Goal: Obtain resource: Obtain resource

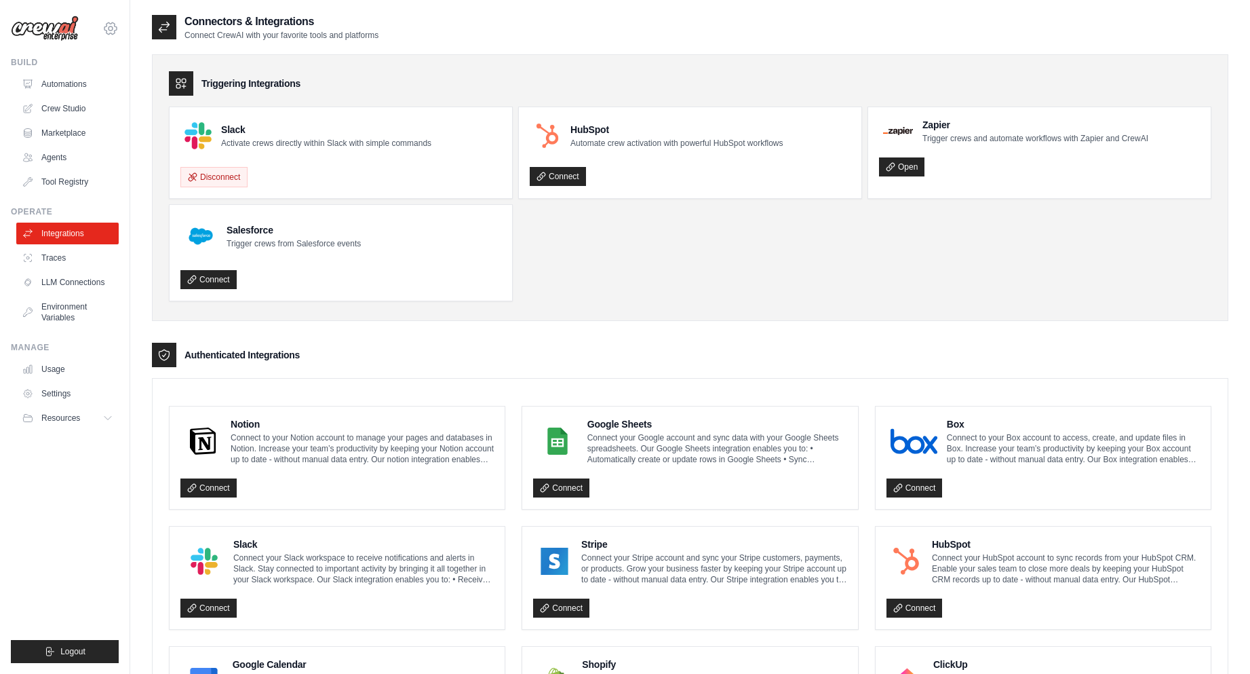
click at [109, 30] on icon at bounding box center [111, 28] width 4 height 4
click at [87, 86] on link "Settings" at bounding box center [110, 91] width 119 height 24
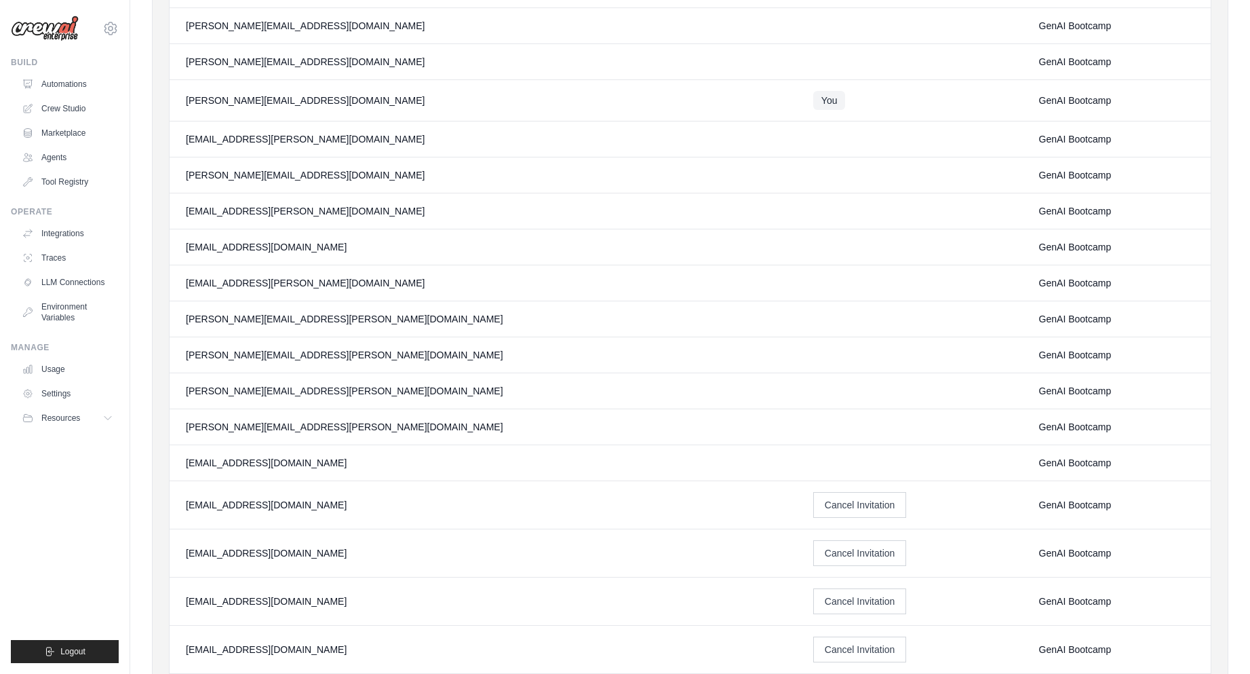
scroll to position [947, 0]
click at [107, 22] on icon at bounding box center [110, 28] width 16 height 16
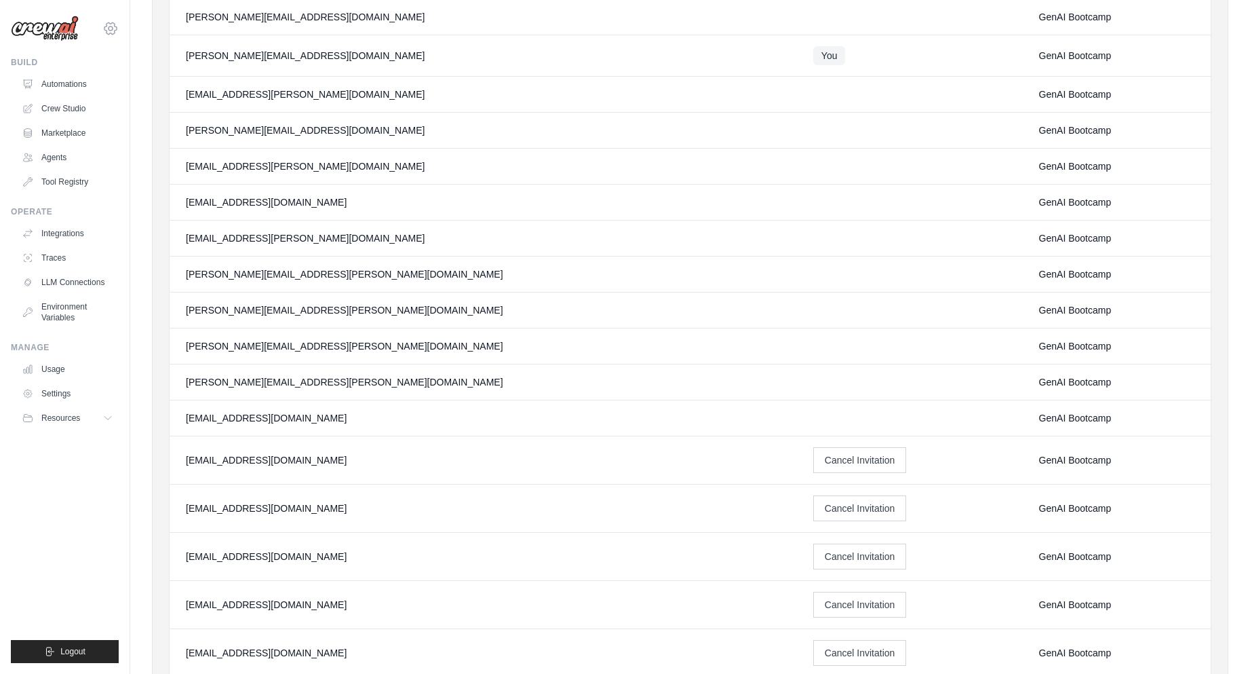
click at [111, 29] on icon at bounding box center [110, 28] width 16 height 16
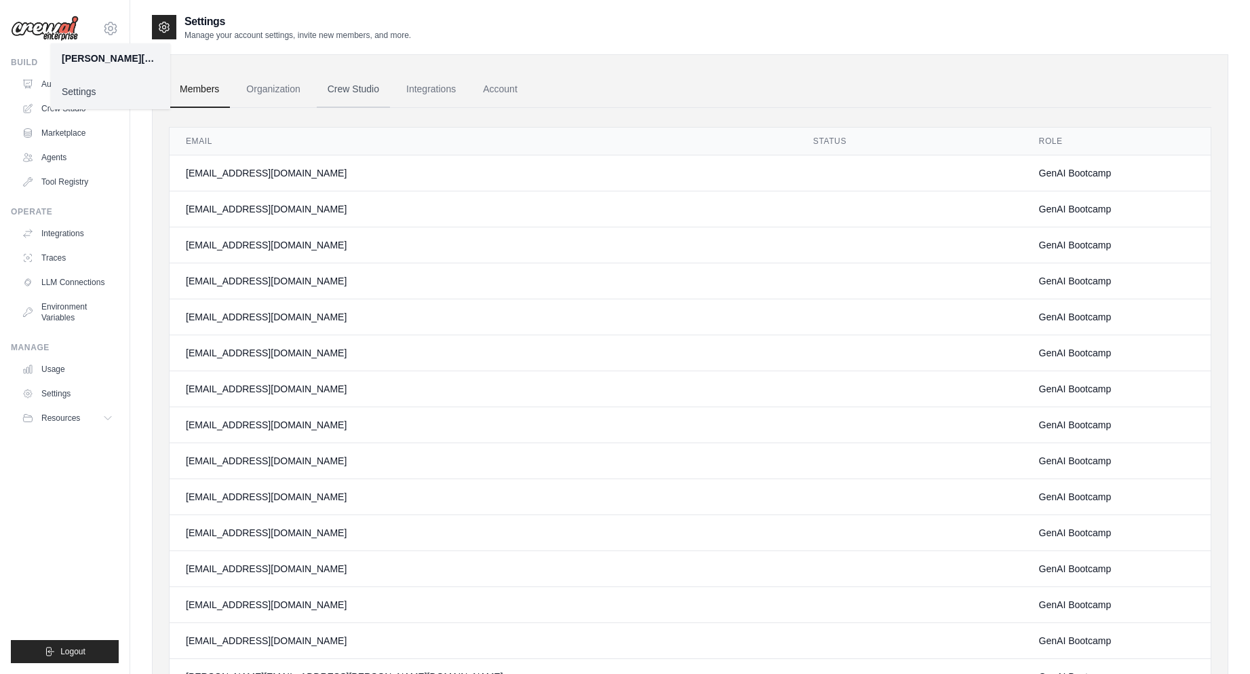
click at [346, 85] on link "Crew Studio" at bounding box center [353, 89] width 73 height 37
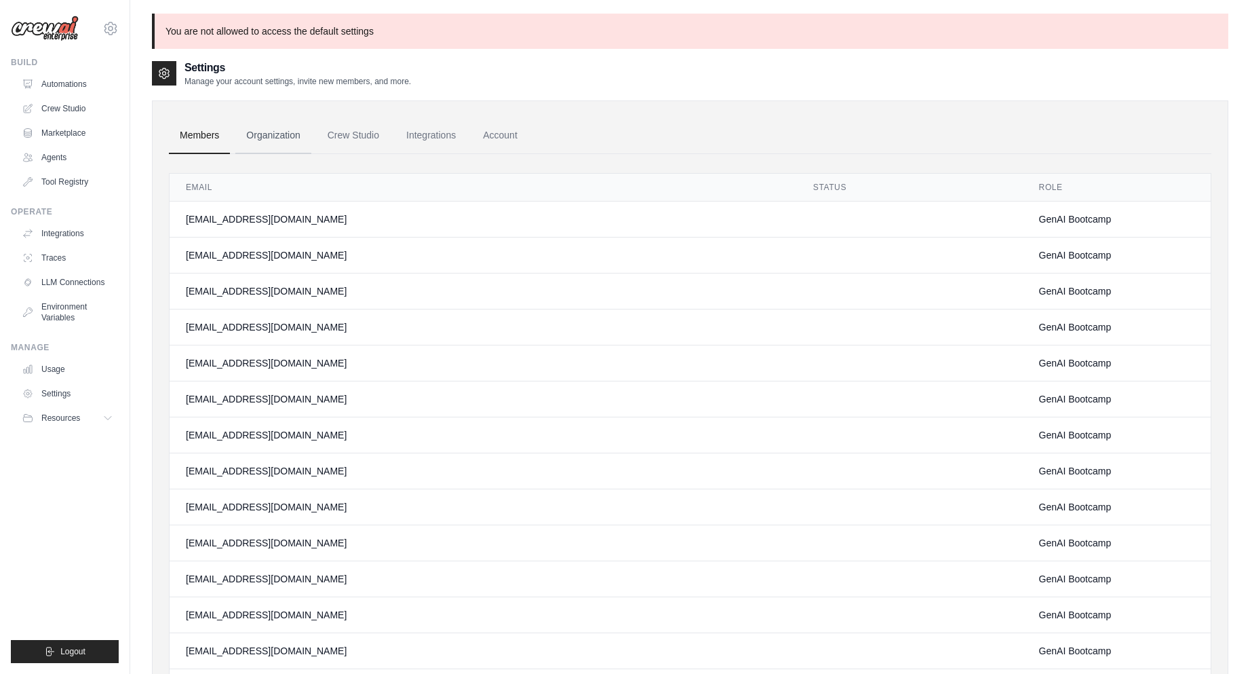
click at [284, 128] on link "Organization" at bounding box center [272, 135] width 75 height 37
click at [360, 139] on link "Crew Studio" at bounding box center [353, 135] width 73 height 37
click at [507, 128] on link "Account" at bounding box center [500, 135] width 56 height 37
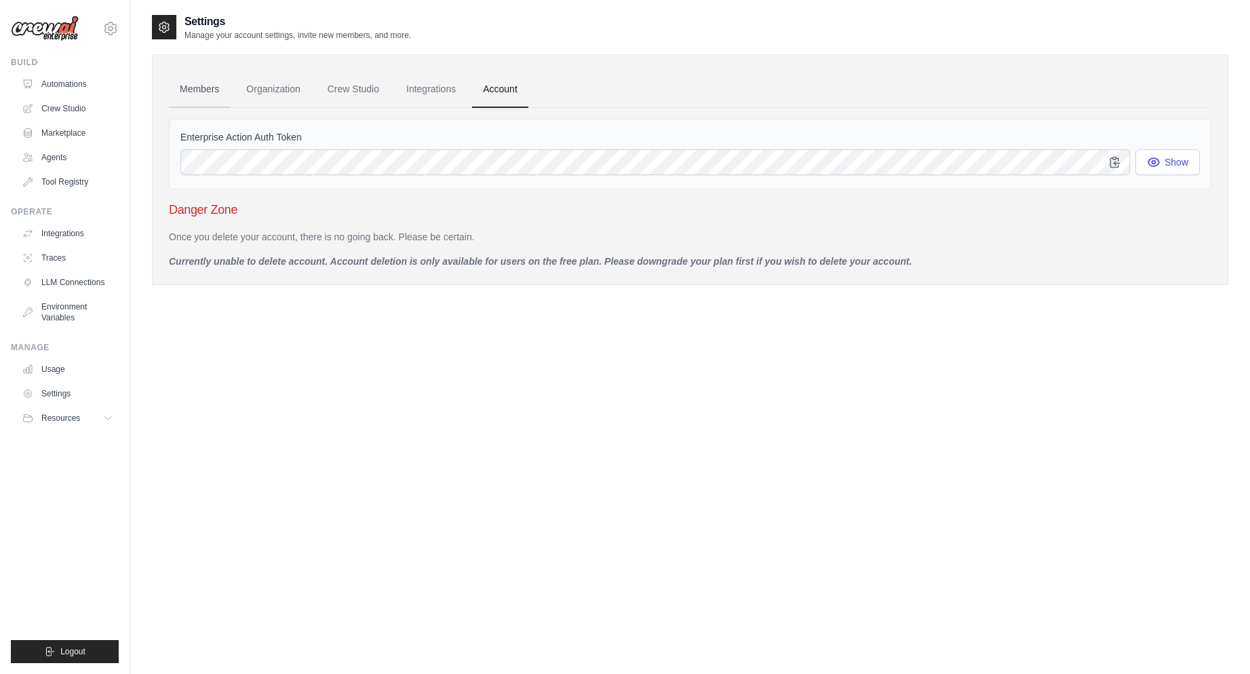
click at [201, 79] on link "Members" at bounding box center [199, 89] width 61 height 37
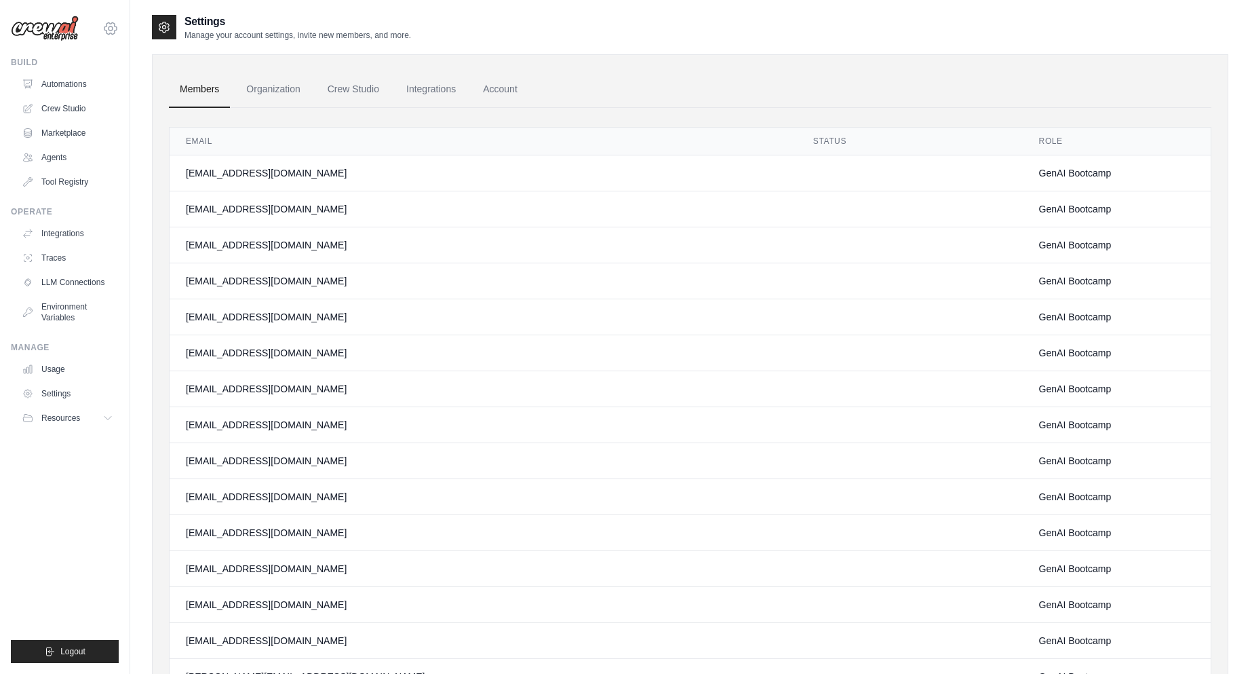
click at [111, 30] on icon at bounding box center [110, 28] width 16 height 16
click at [95, 90] on link "Settings" at bounding box center [110, 91] width 119 height 24
click at [111, 26] on icon at bounding box center [110, 28] width 16 height 16
click at [33, 114] on link "Crew Studio" at bounding box center [69, 109] width 102 height 22
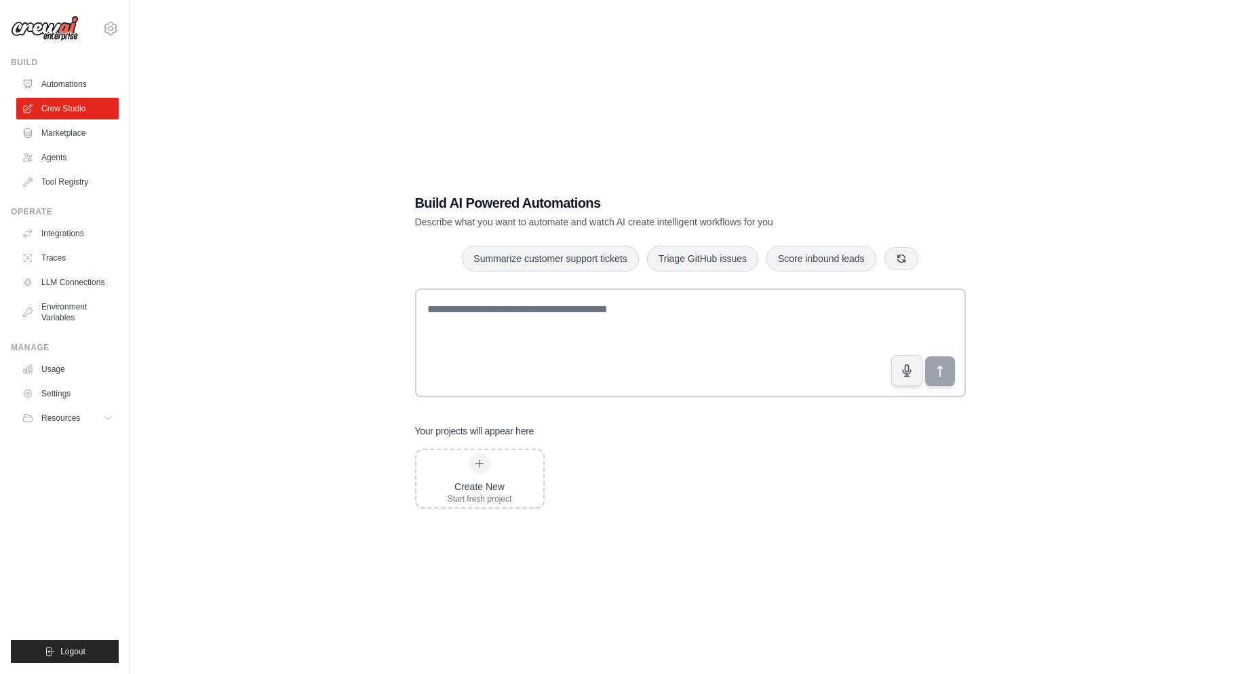
click at [636, 530] on div "Build AI Powered Automations Describe what you want to automate and watch AI cr…" at bounding box center [690, 351] width 1077 height 674
click at [76, 134] on link "Marketplace" at bounding box center [69, 133] width 102 height 22
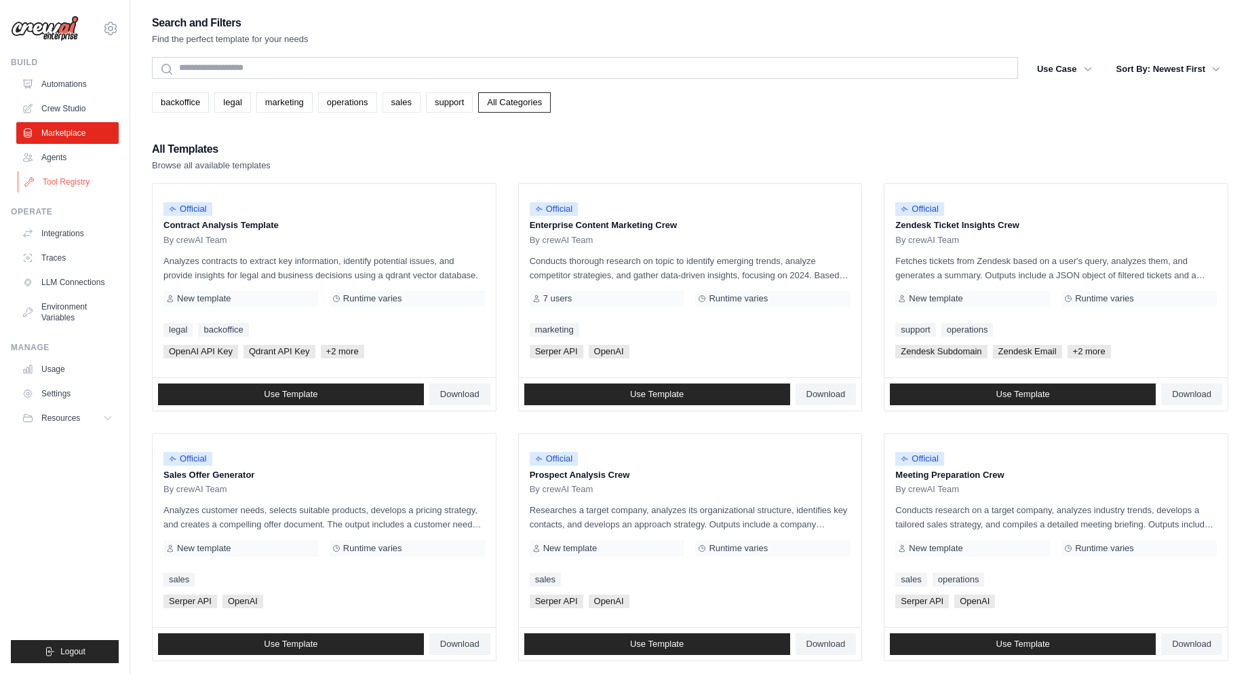
click at [50, 192] on link "Tool Registry" at bounding box center [69, 182] width 102 height 22
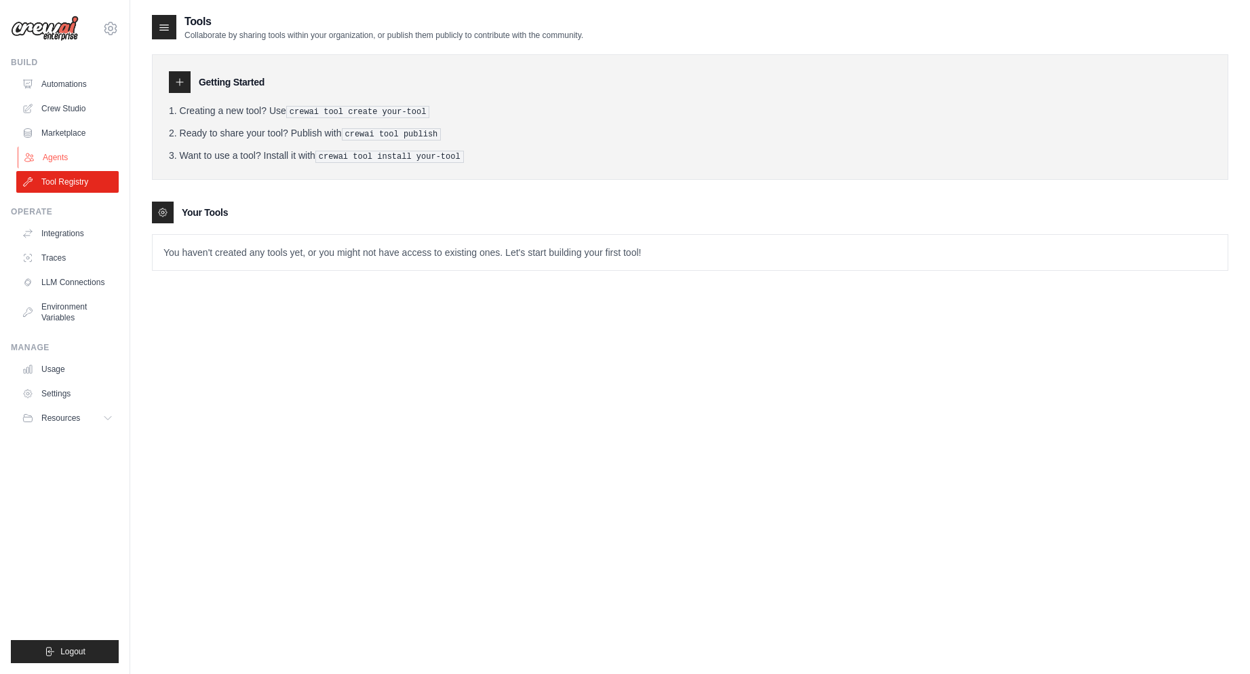
click at [50, 153] on link "Agents" at bounding box center [69, 158] width 102 height 22
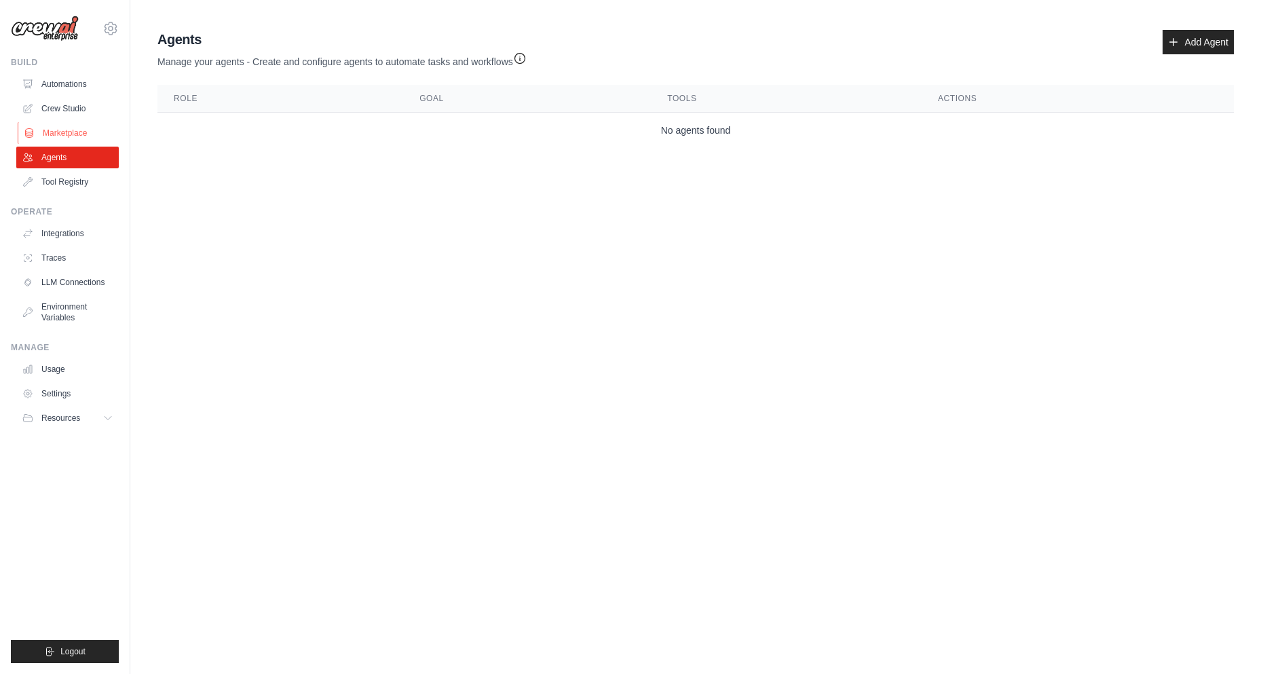
click at [67, 130] on link "Marketplace" at bounding box center [69, 133] width 102 height 22
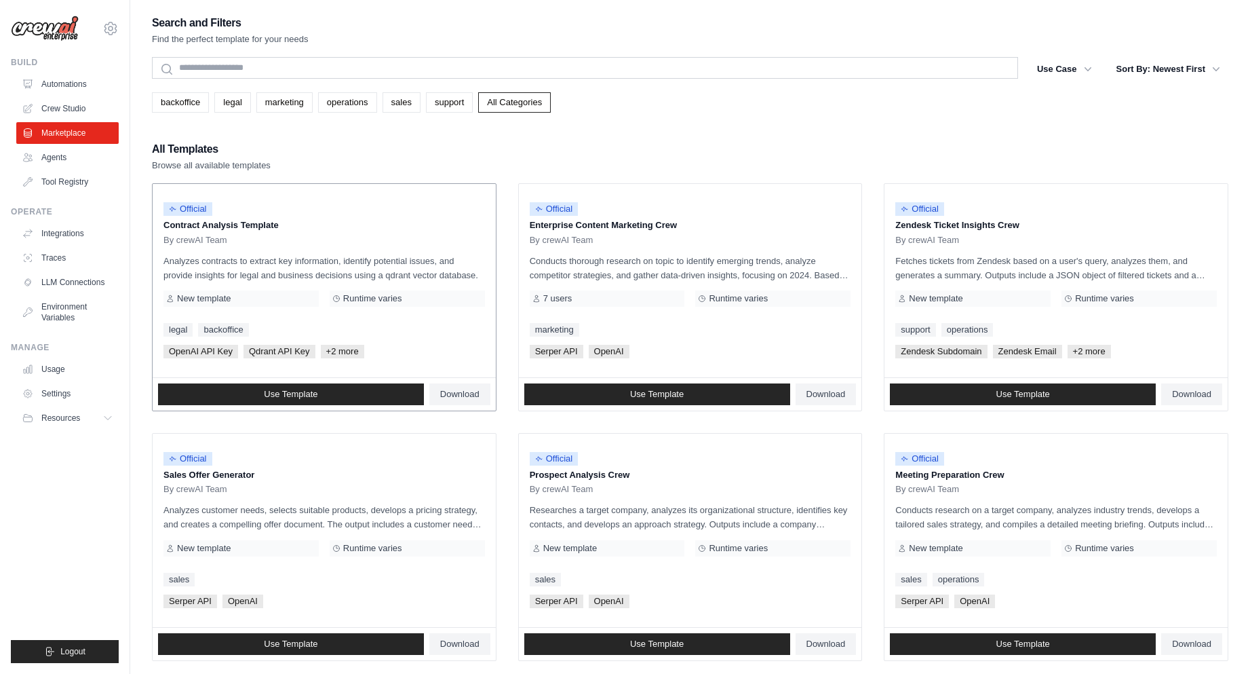
click at [384, 304] on div "Runtime varies" at bounding box center [407, 298] width 155 height 16
click at [443, 392] on span "Download" at bounding box center [459, 394] width 39 height 11
click at [81, 182] on link "Tool Registry" at bounding box center [69, 182] width 102 height 22
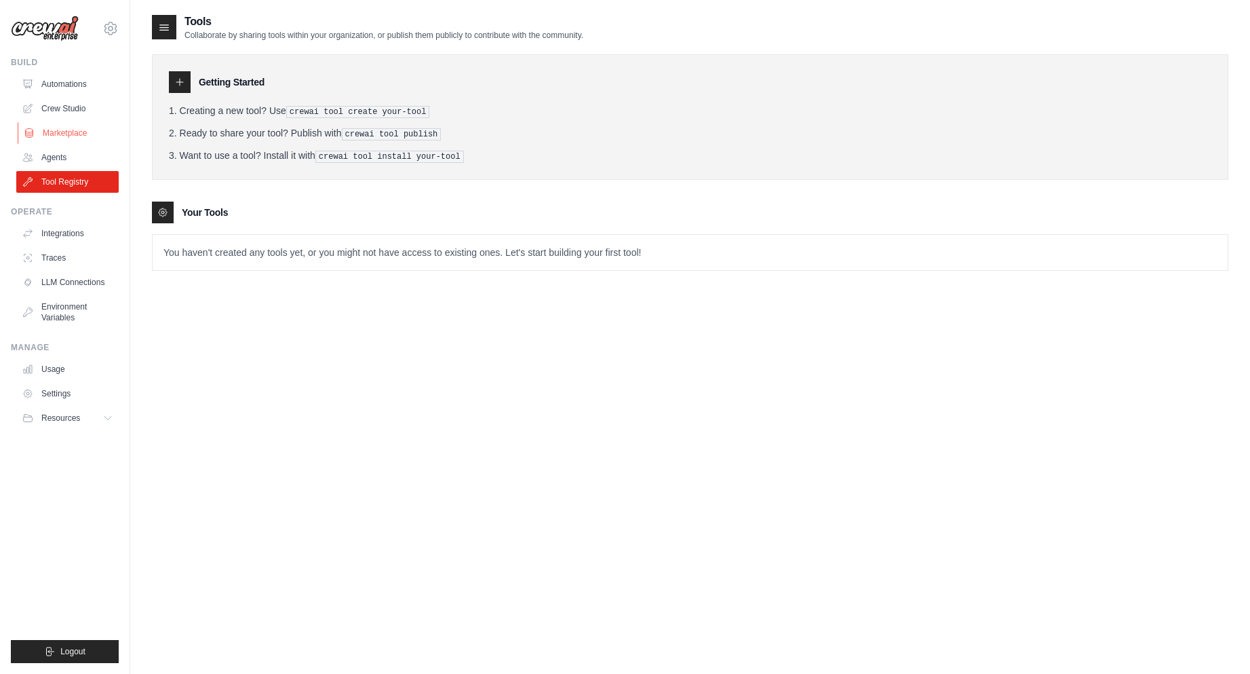
click at [90, 126] on link "Marketplace" at bounding box center [69, 133] width 102 height 22
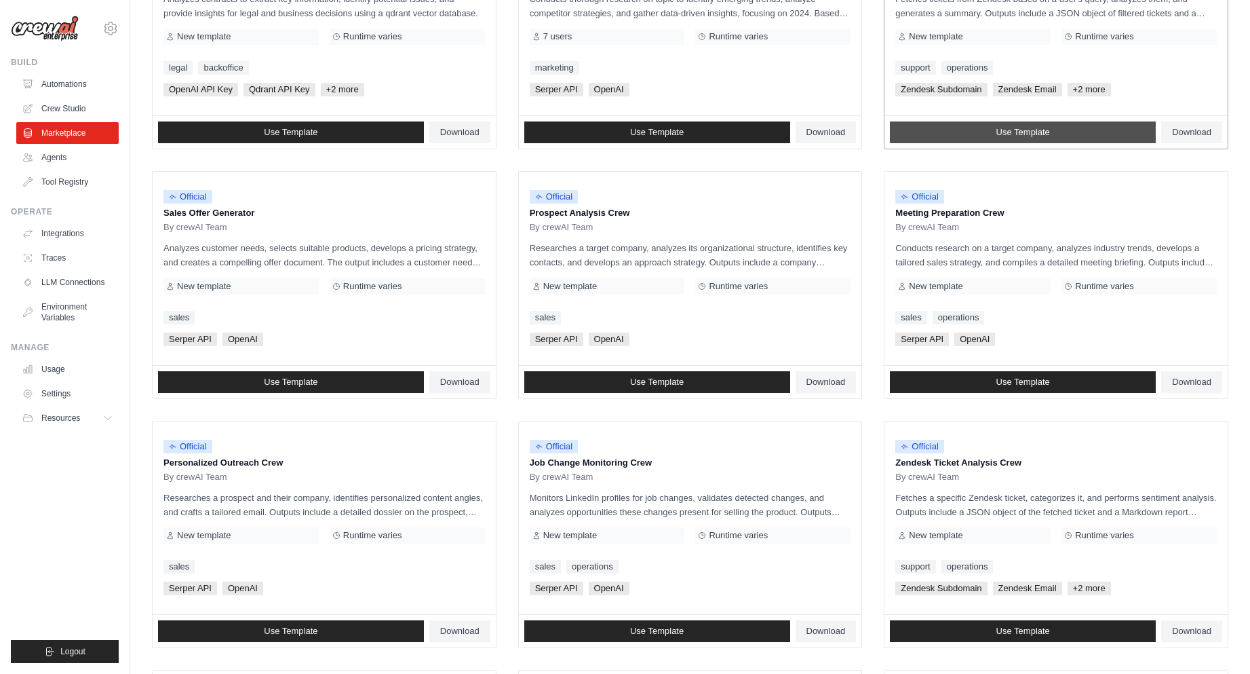
scroll to position [263, 0]
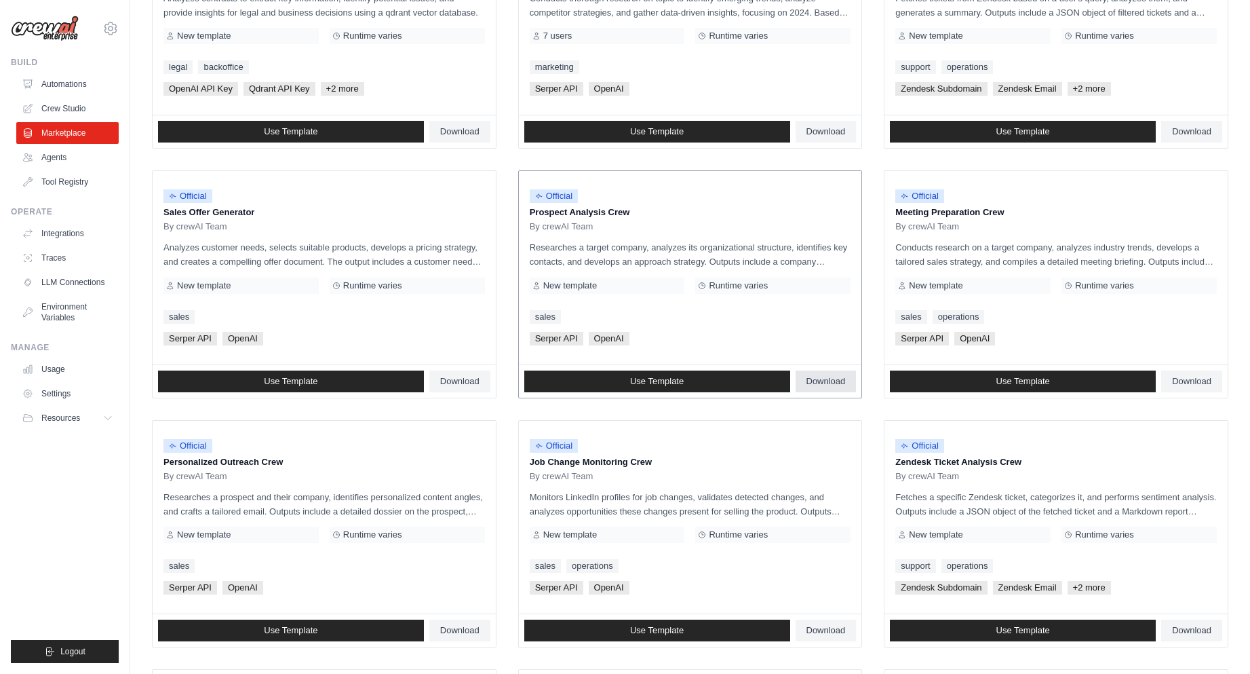
click at [833, 375] on link "Download" at bounding box center [826, 381] width 61 height 22
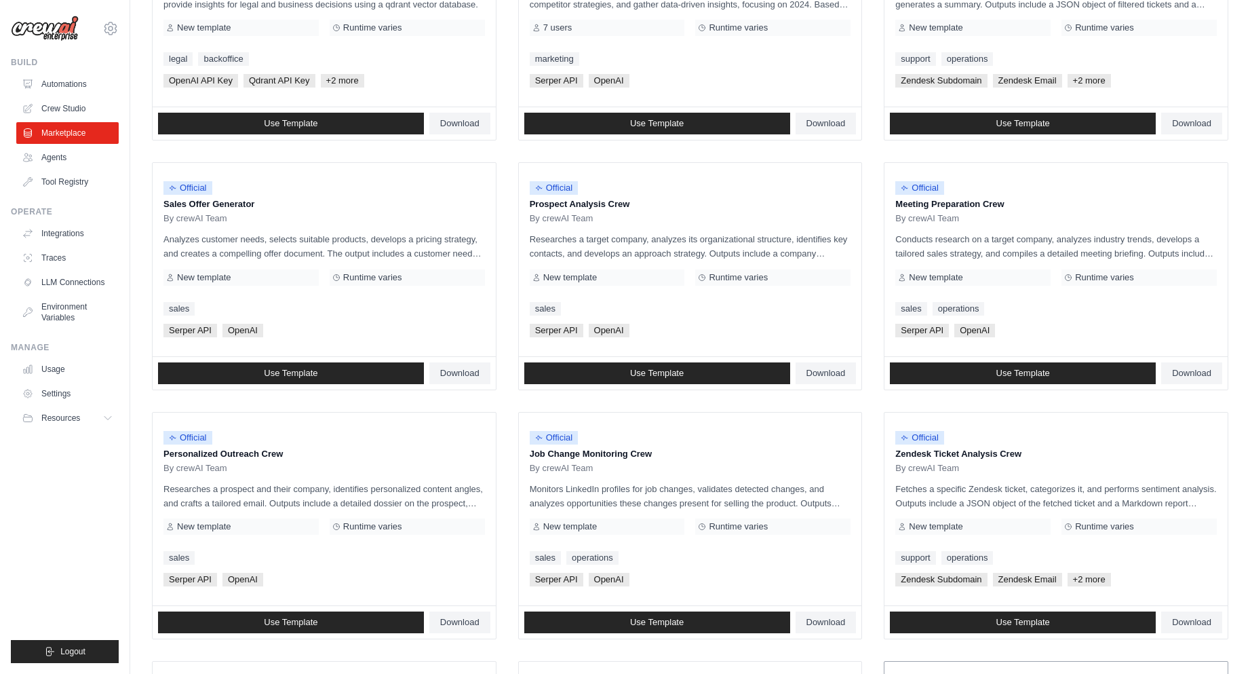
scroll to position [583, 0]
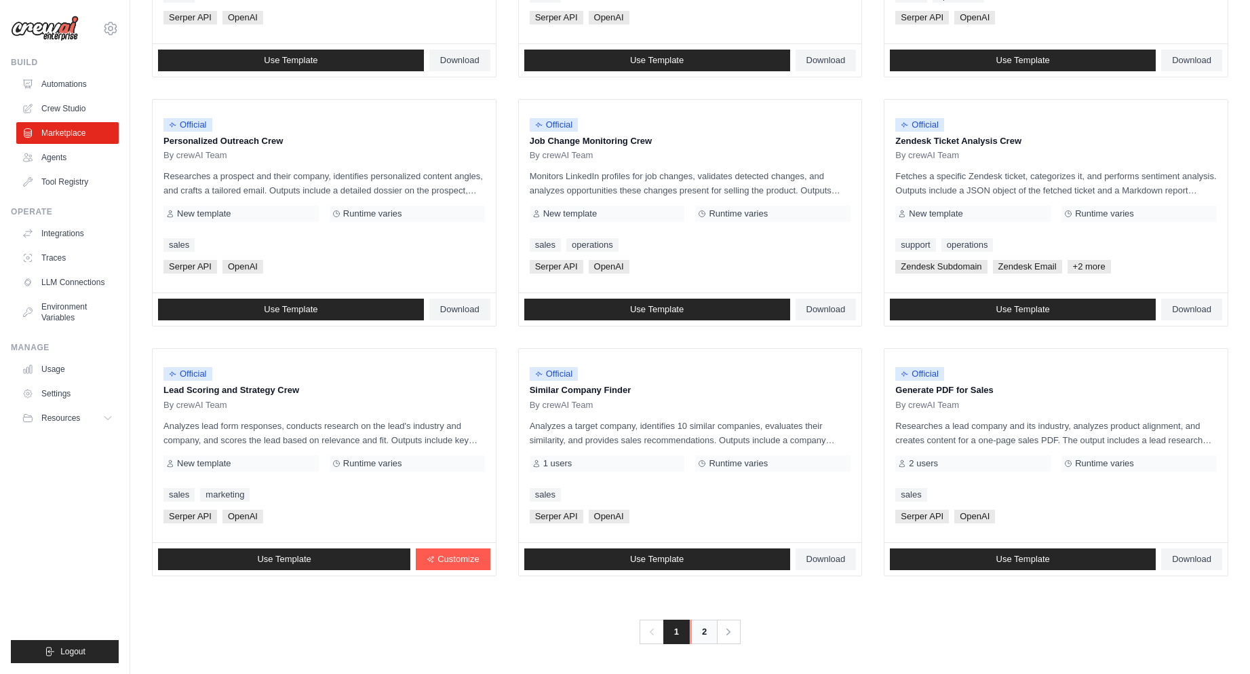
click at [704, 632] on link "2" at bounding box center [704, 631] width 27 height 24
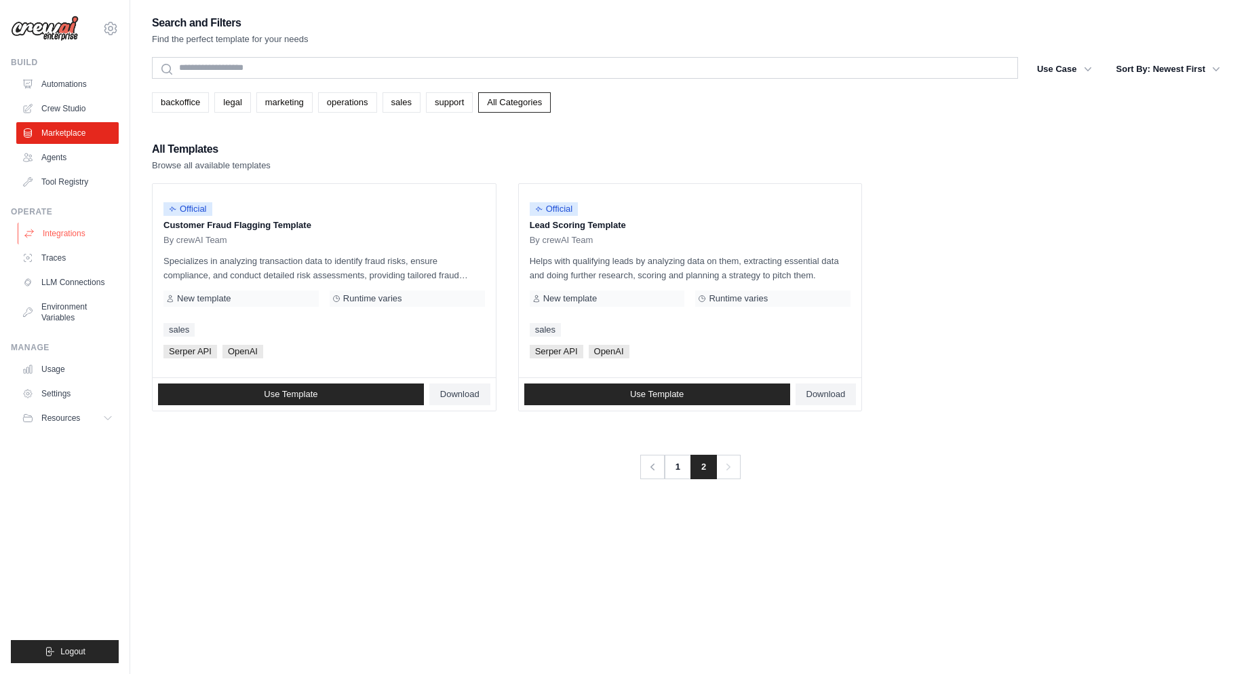
click at [66, 234] on link "Integrations" at bounding box center [69, 234] width 102 height 22
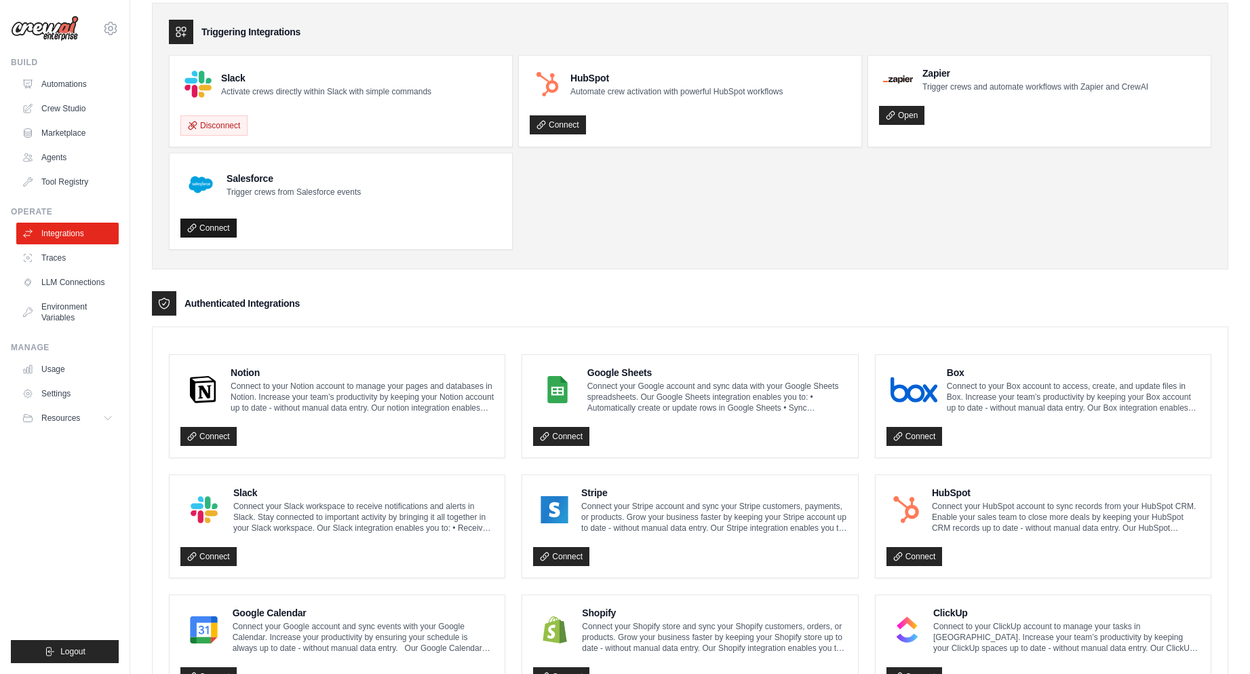
scroll to position [52, 0]
click at [73, 136] on link "Marketplace" at bounding box center [69, 133] width 102 height 22
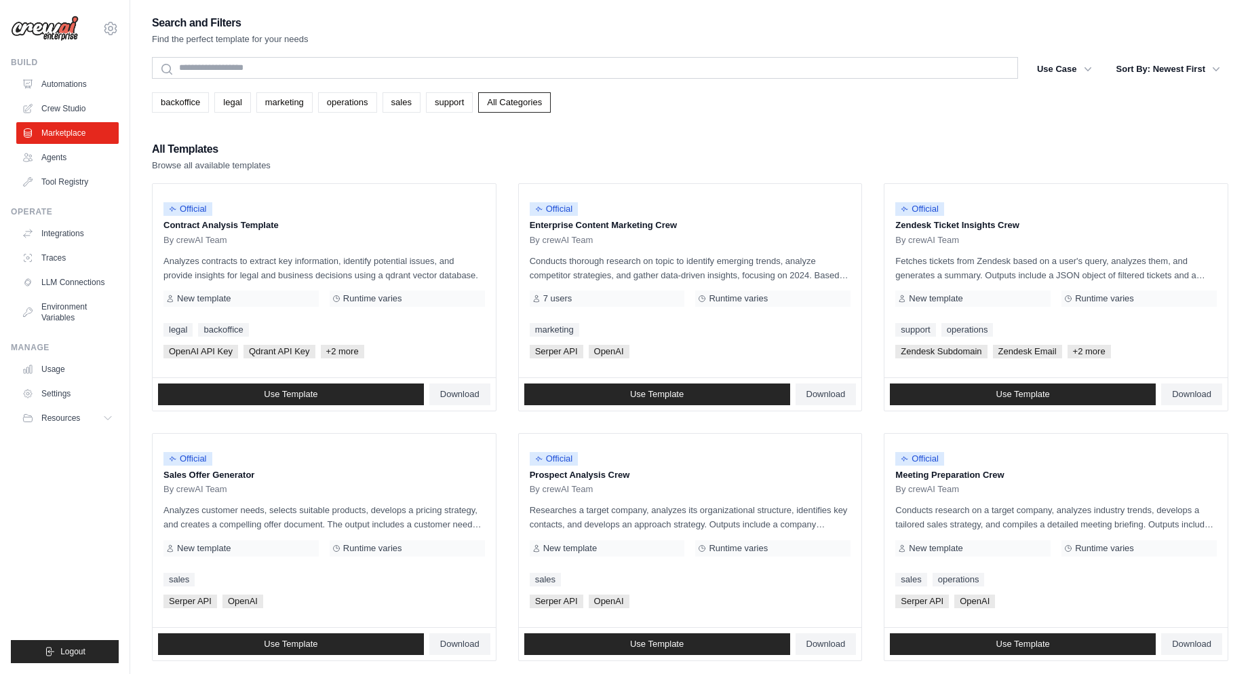
scroll to position [583, 0]
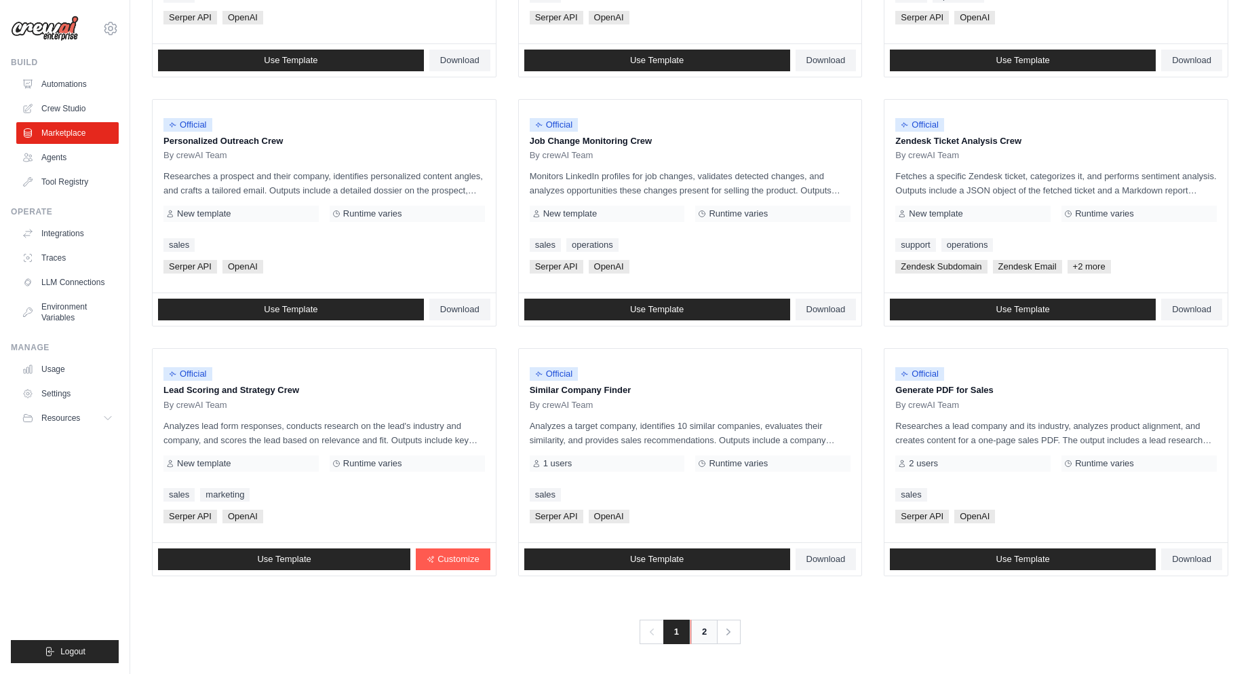
click at [699, 634] on link "2" at bounding box center [704, 631] width 27 height 24
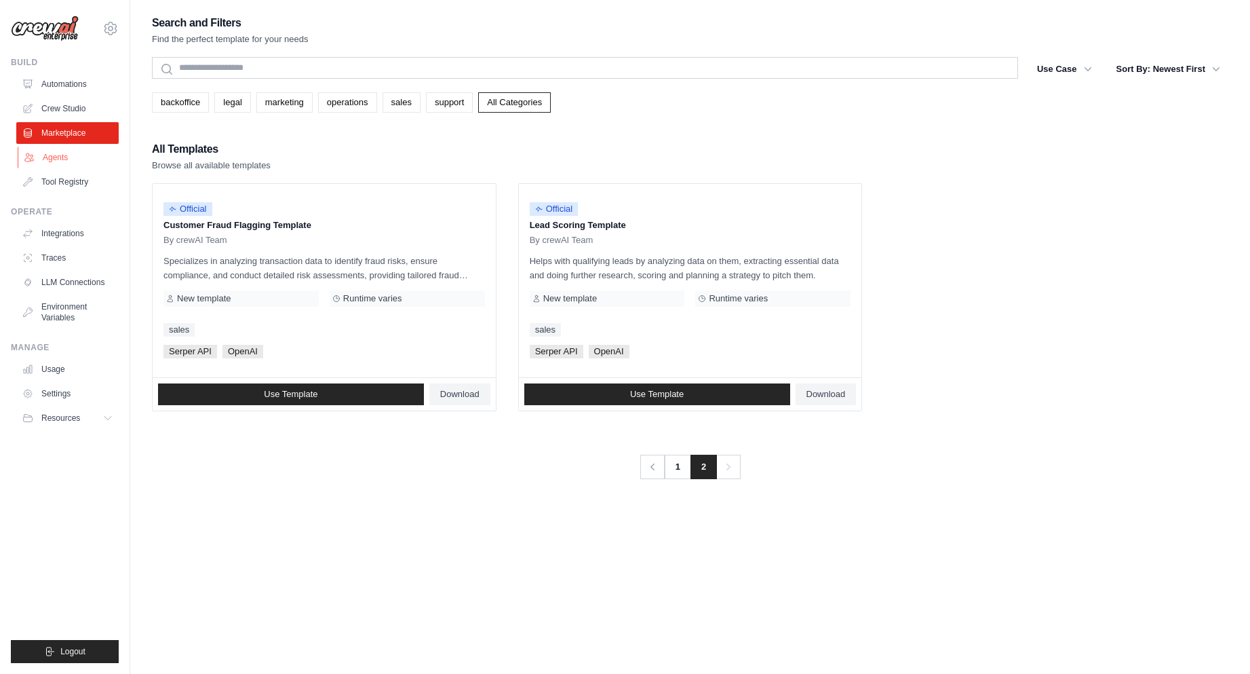
click at [80, 158] on link "Agents" at bounding box center [69, 158] width 102 height 22
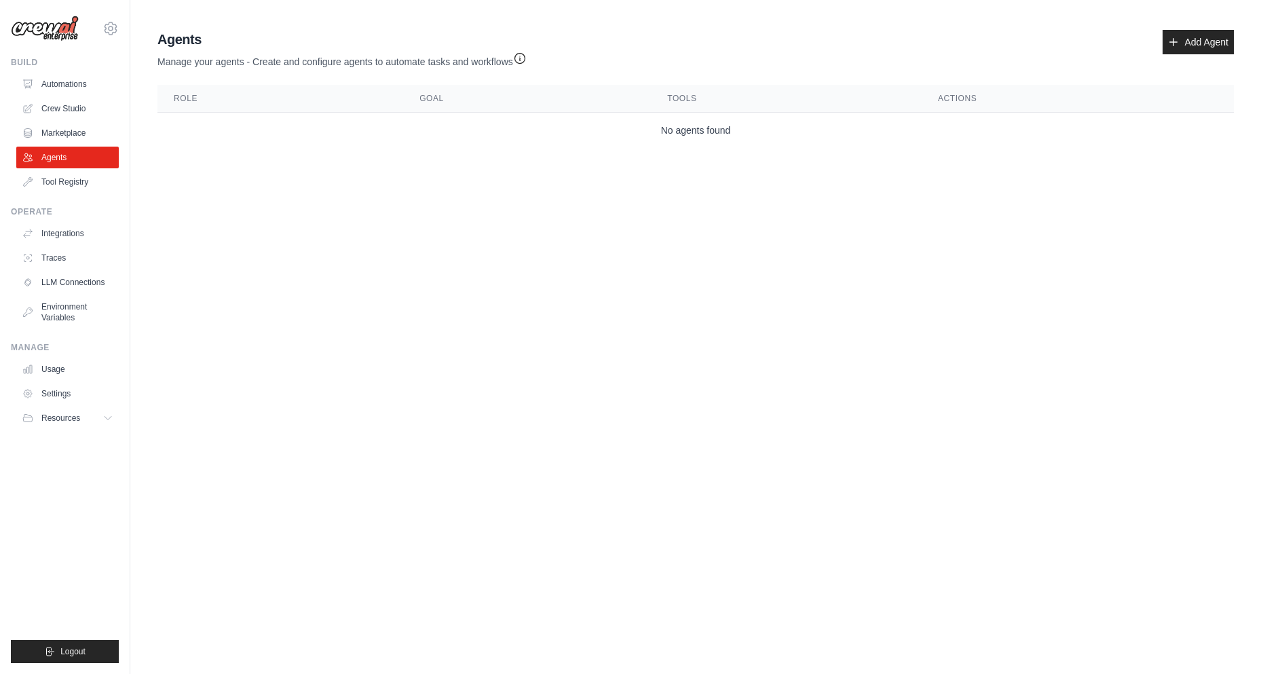
click at [75, 169] on ul "Automations Crew Studio Marketplace Agents Tool Registry" at bounding box center [67, 132] width 102 height 119
click at [79, 275] on link "LLM Connections" at bounding box center [69, 282] width 102 height 22
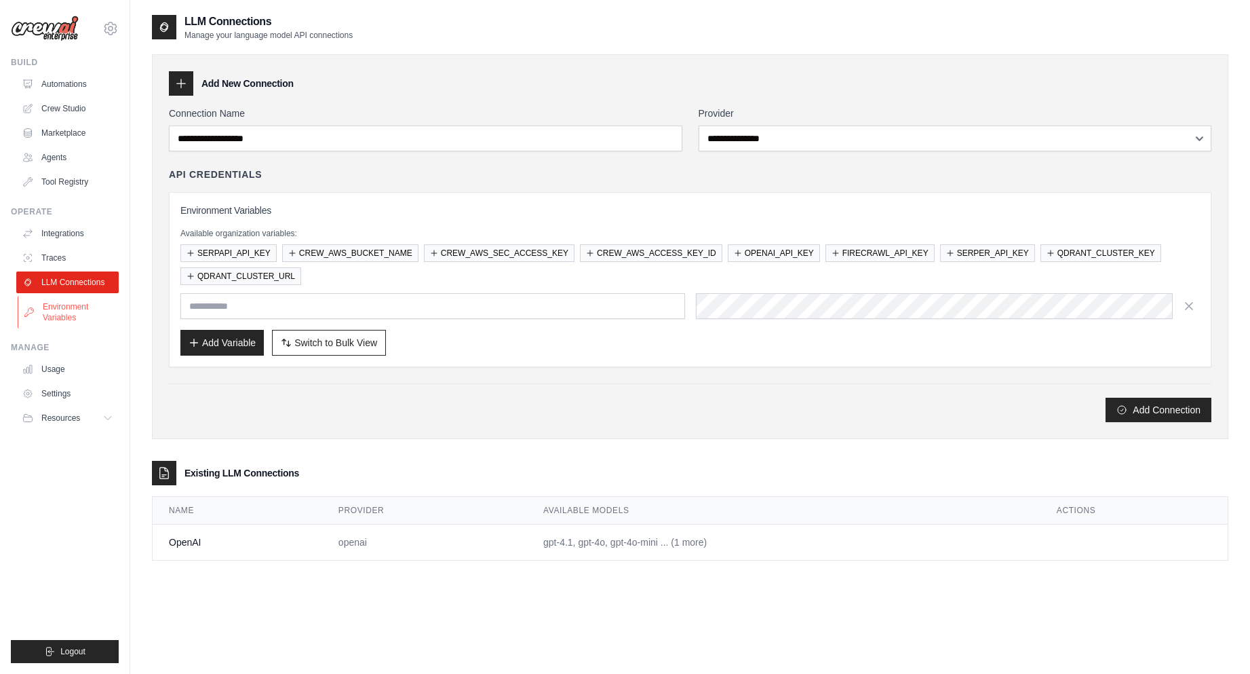
click at [47, 307] on link "Environment Variables" at bounding box center [69, 312] width 102 height 33
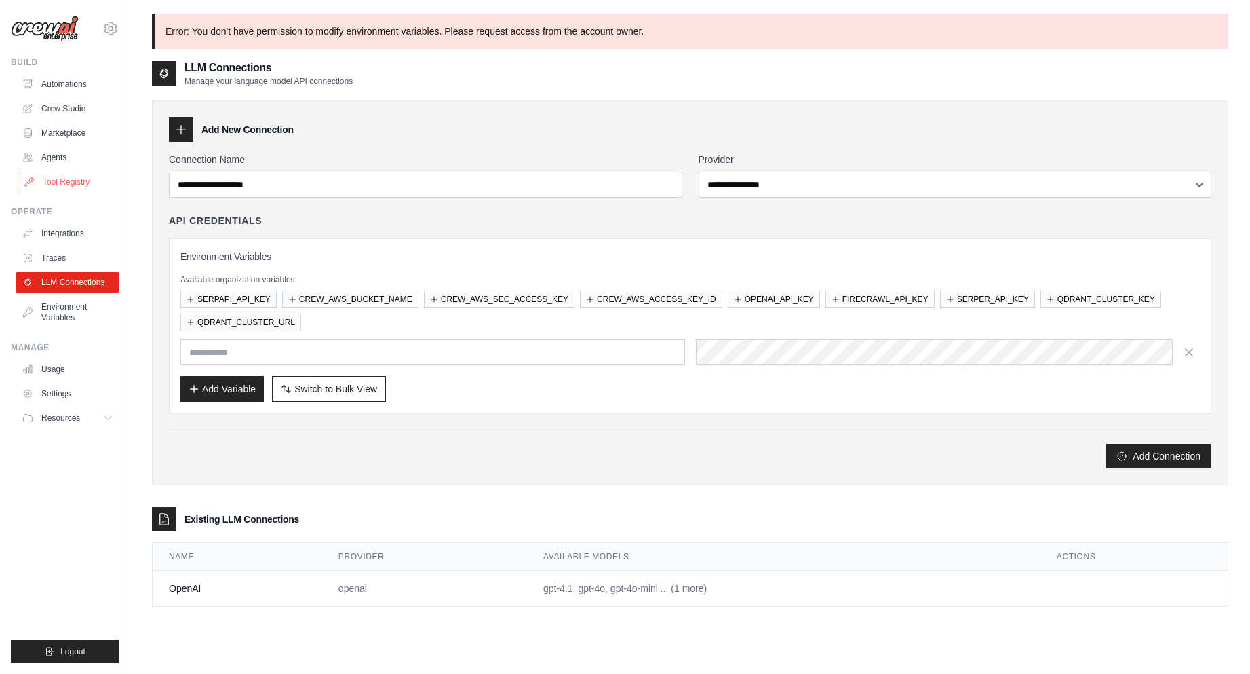
click at [45, 185] on link "Tool Registry" at bounding box center [69, 182] width 102 height 22
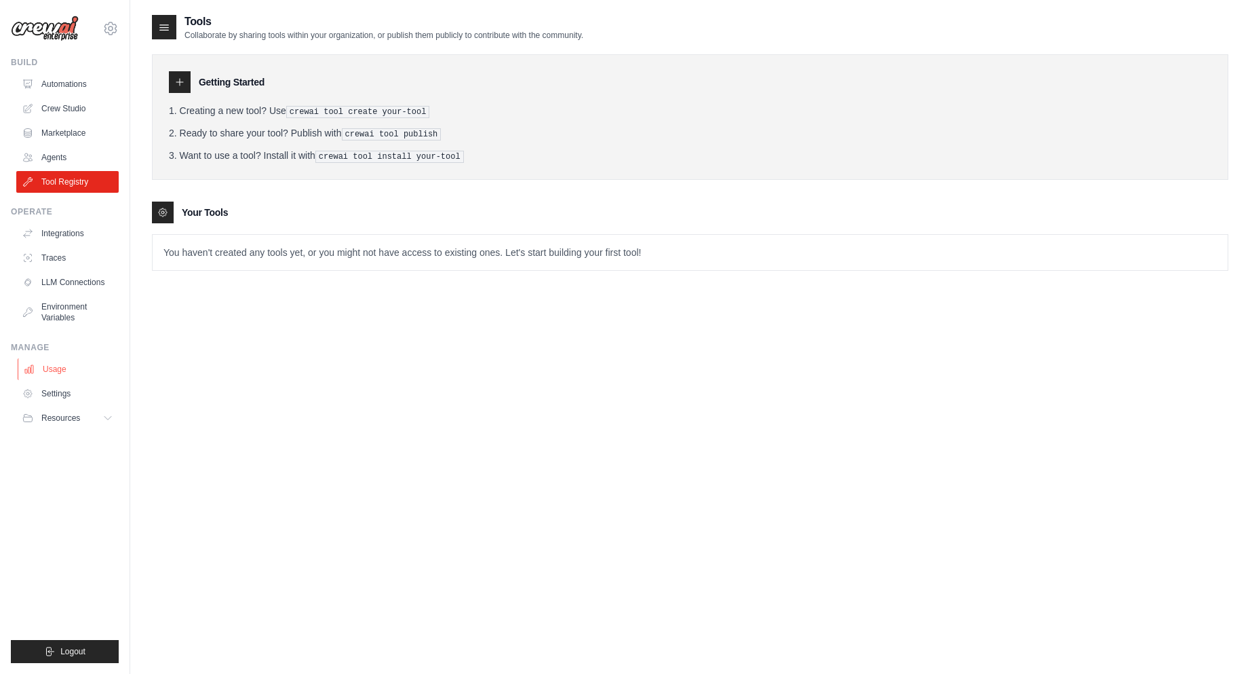
click at [55, 375] on link "Usage" at bounding box center [69, 369] width 102 height 22
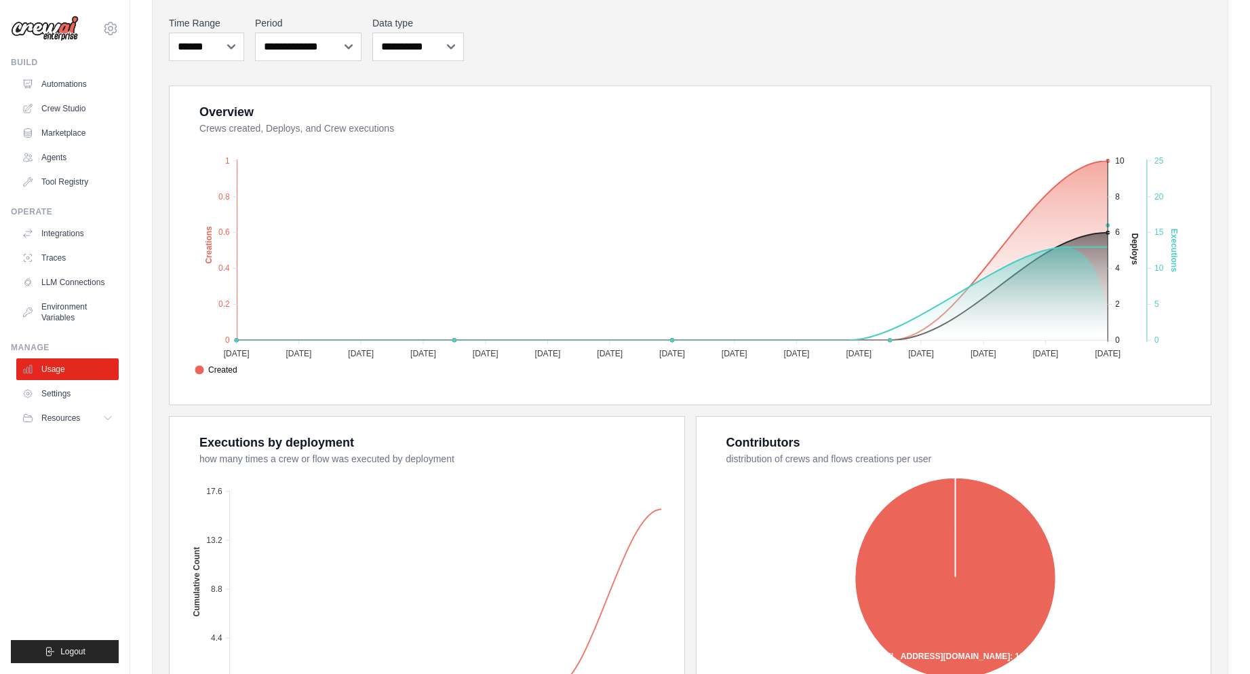
scroll to position [219, 0]
click at [62, 183] on link "Tool Registry" at bounding box center [69, 182] width 102 height 22
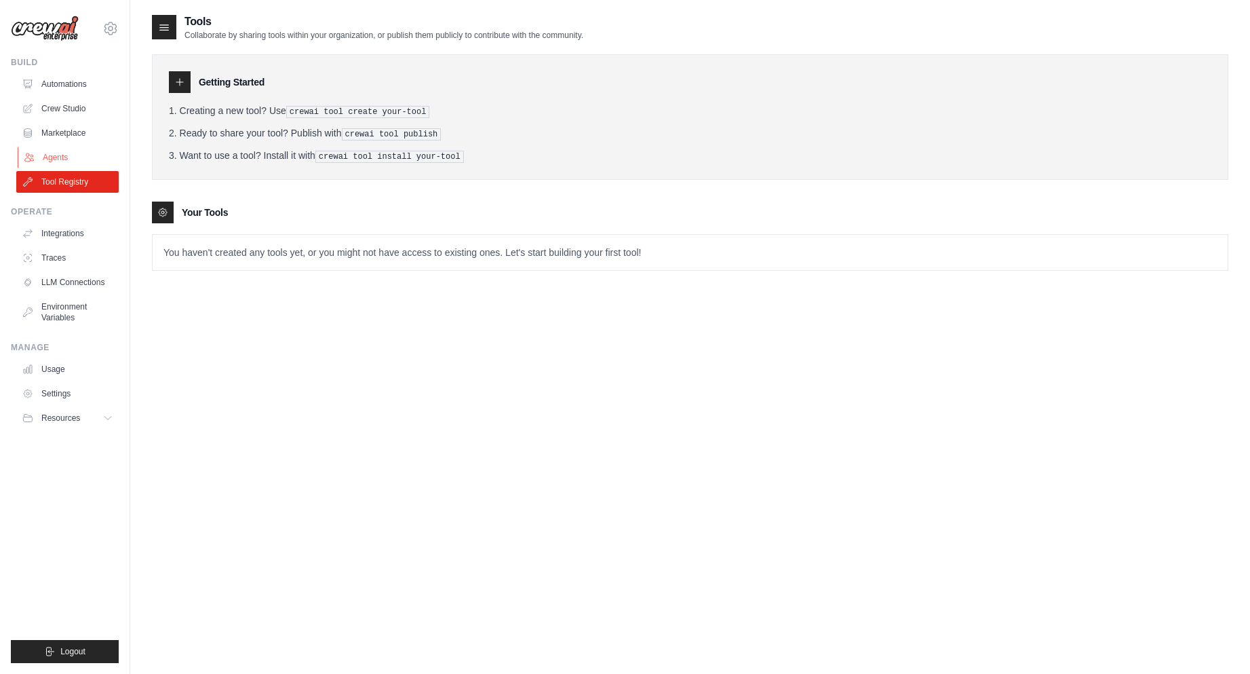
click at [43, 161] on link "Agents" at bounding box center [69, 158] width 102 height 22
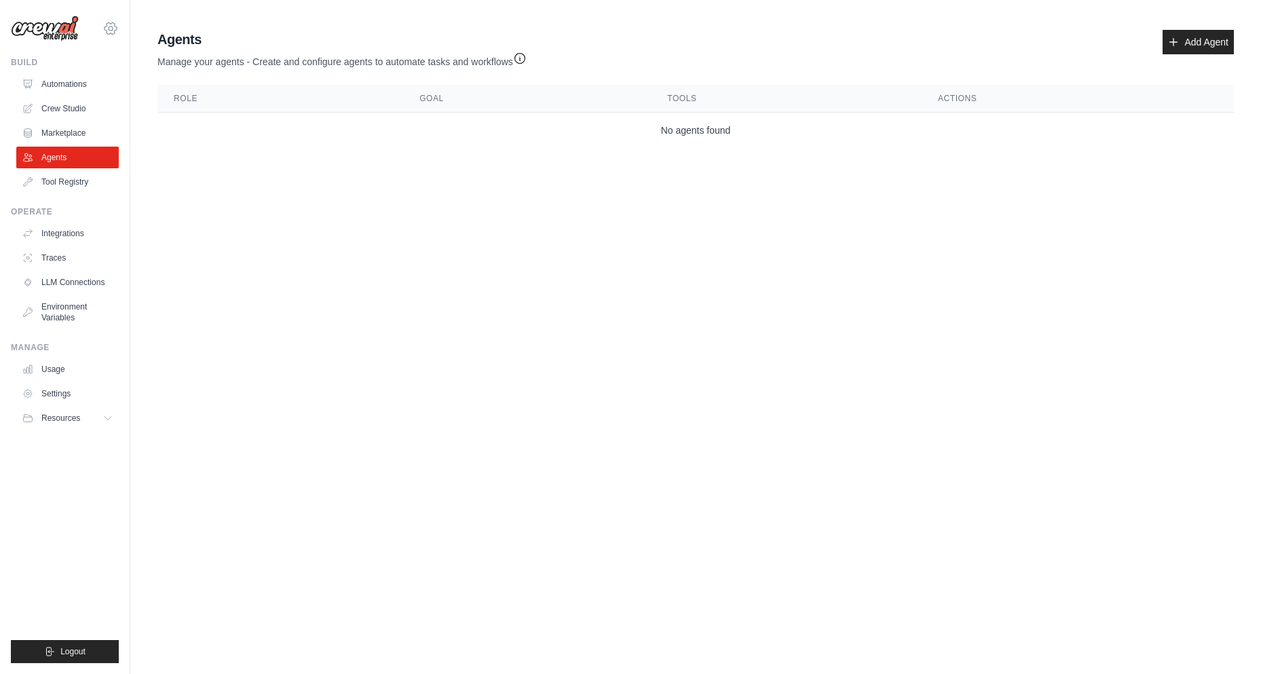
click at [104, 35] on icon at bounding box center [110, 28] width 16 height 16
click at [83, 89] on link "Settings" at bounding box center [110, 91] width 119 height 24
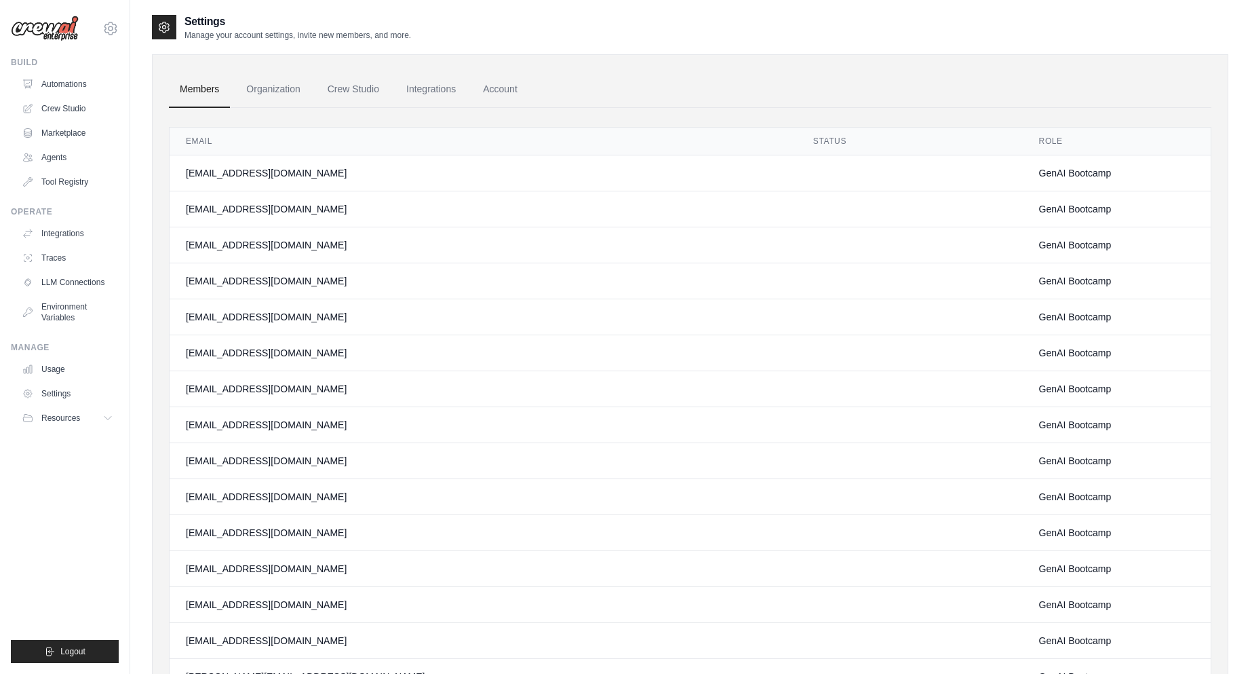
click at [296, 390] on div "99820236@ambev.com.br" at bounding box center [483, 389] width 595 height 14
click at [71, 137] on link "Marketplace" at bounding box center [69, 133] width 102 height 22
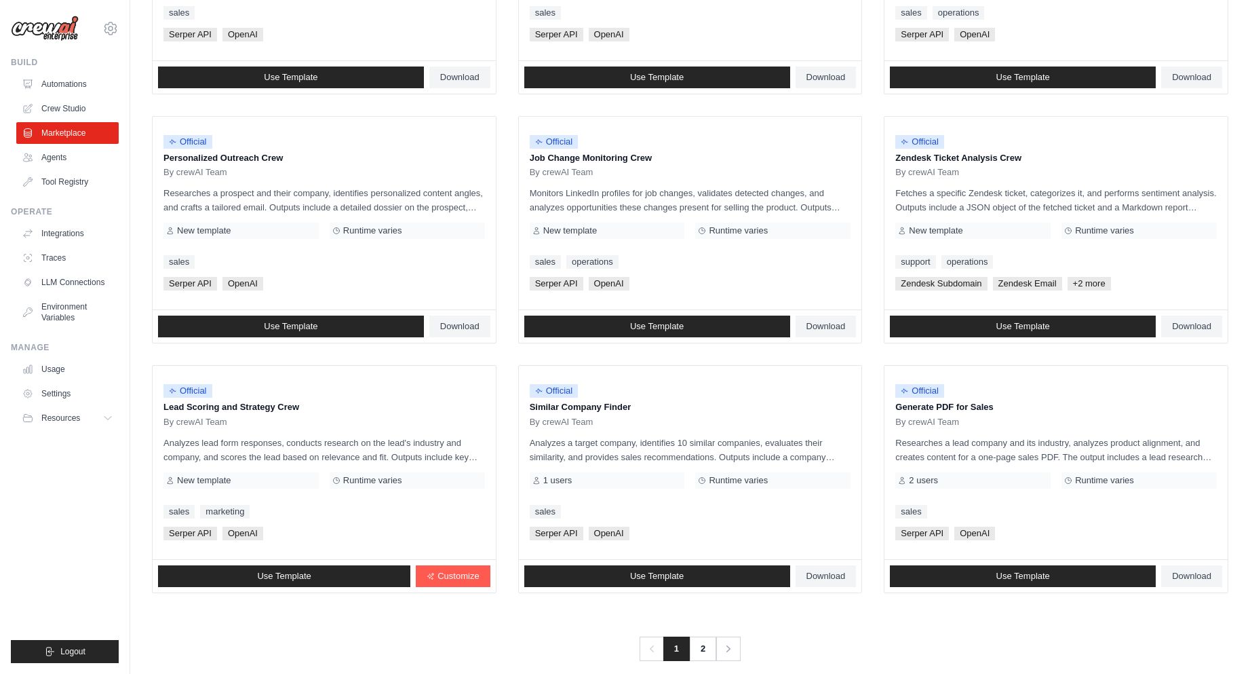
scroll to position [567, 0]
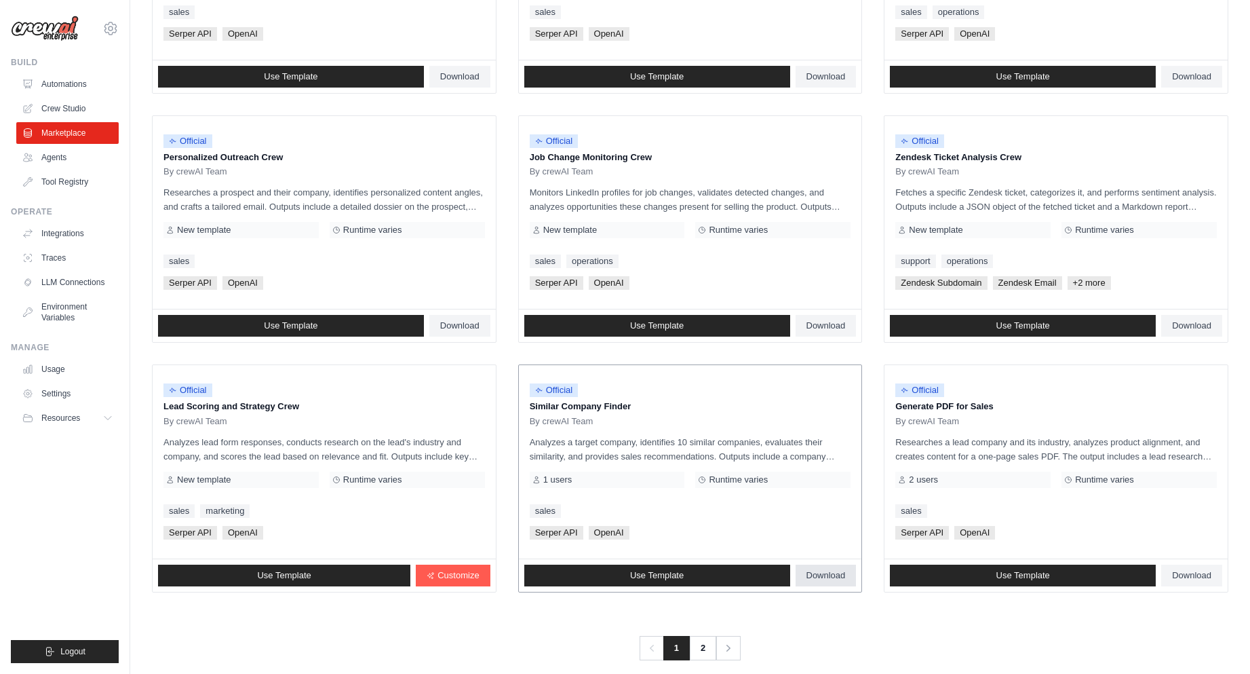
click at [829, 575] on span "Download" at bounding box center [826, 575] width 39 height 11
click at [703, 647] on link "2" at bounding box center [704, 648] width 27 height 24
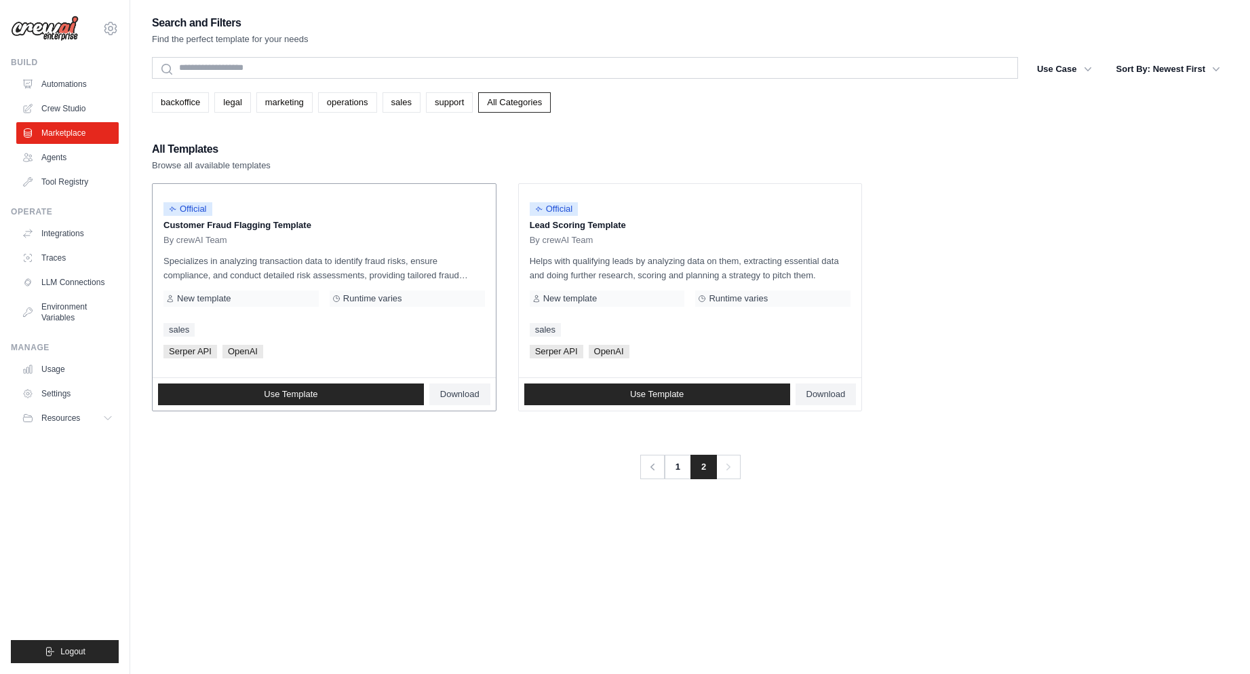
click at [251, 229] on p "Customer Fraud Flagging Template" at bounding box center [325, 225] width 322 height 14
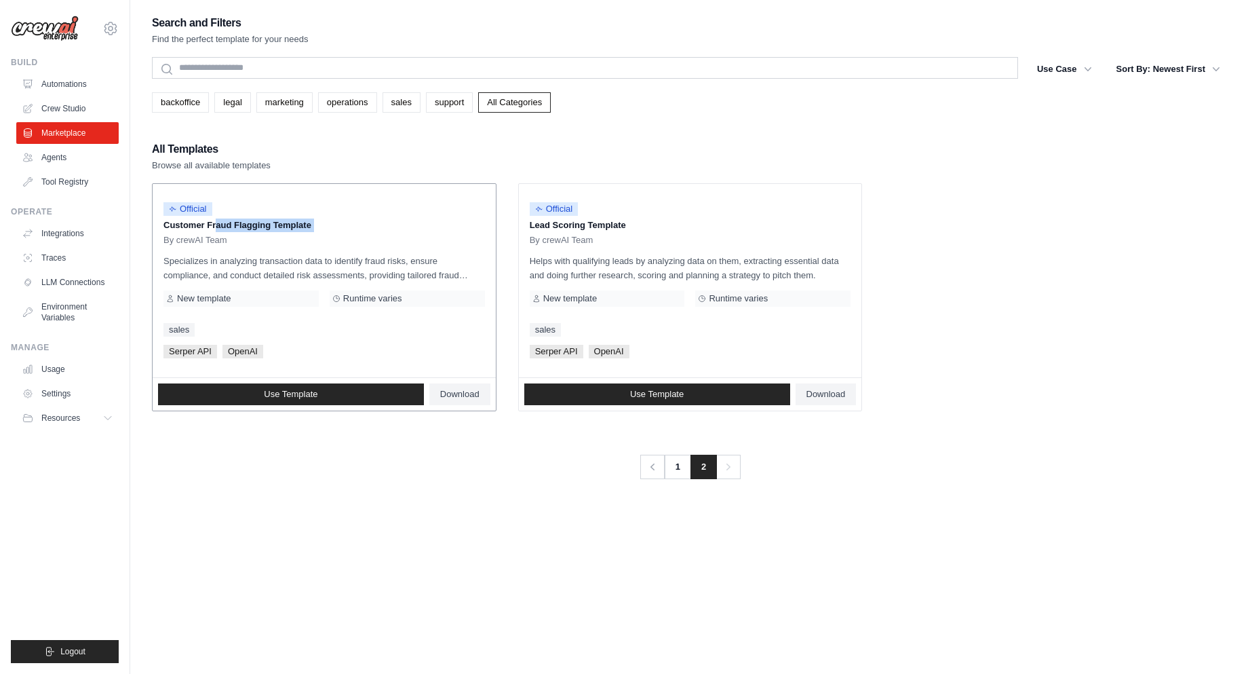
click at [251, 229] on p "Customer Fraud Flagging Template" at bounding box center [325, 225] width 322 height 14
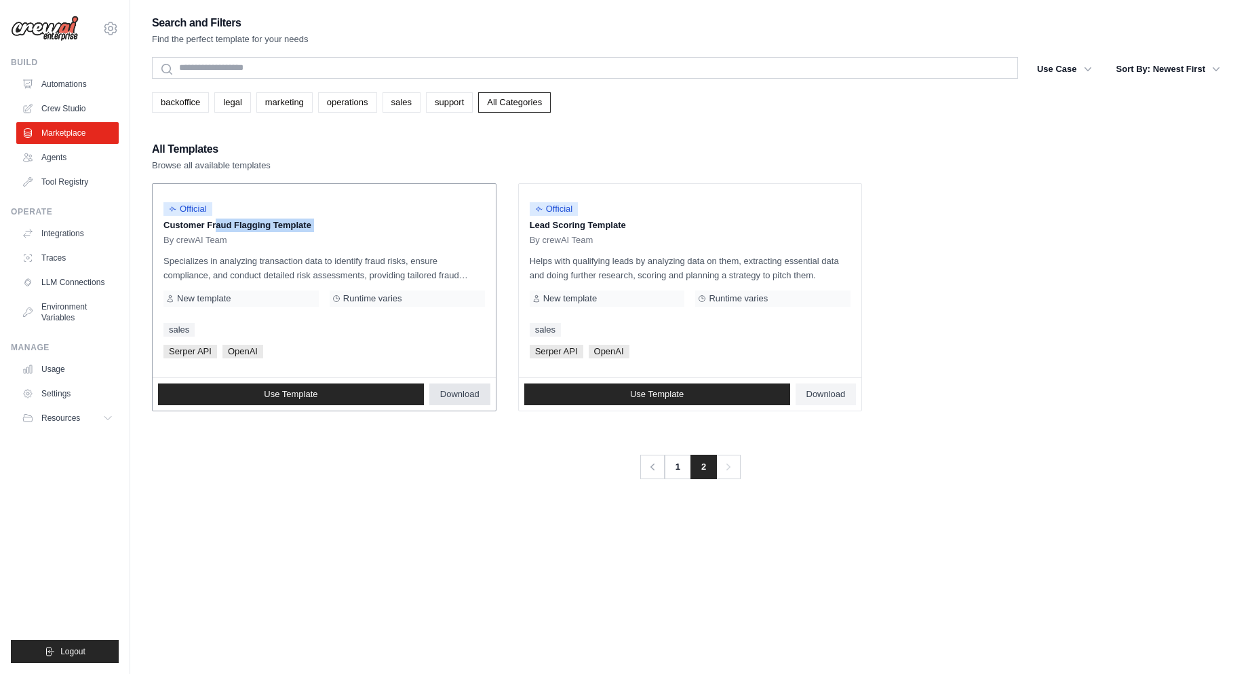
click at [460, 396] on span "Download" at bounding box center [459, 394] width 39 height 11
click at [71, 105] on link "Crew Studio" at bounding box center [69, 109] width 102 height 22
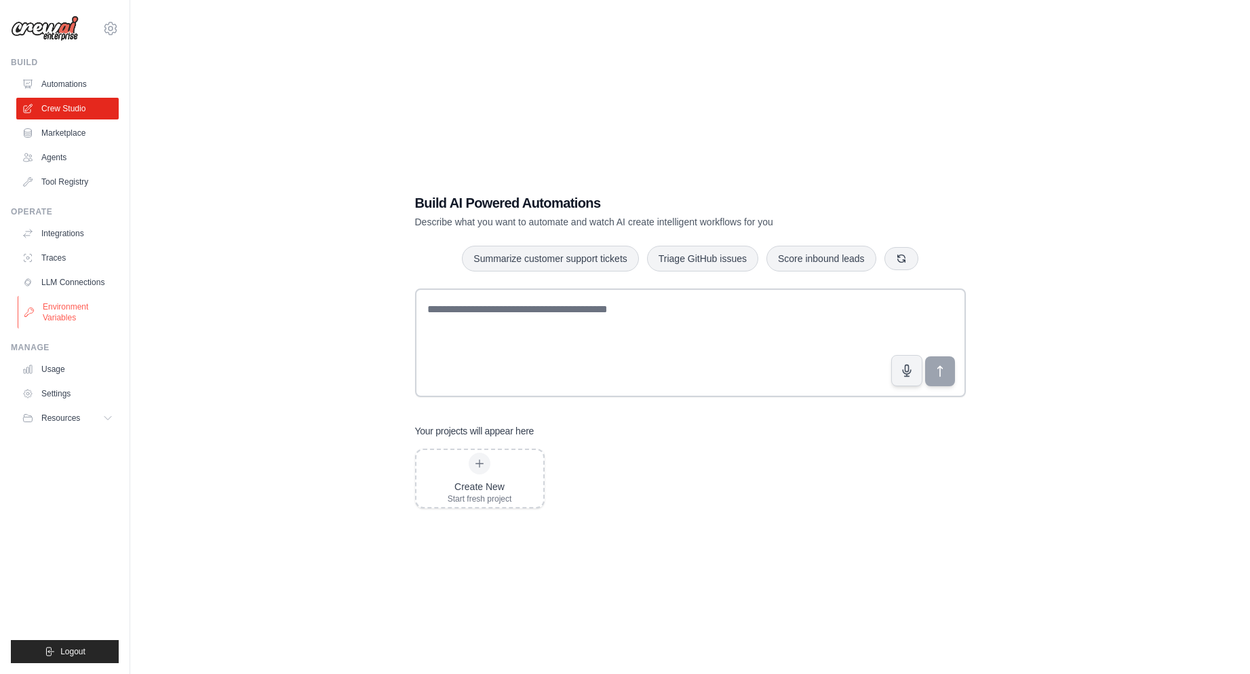
click at [85, 304] on link "Environment Variables" at bounding box center [69, 312] width 102 height 33
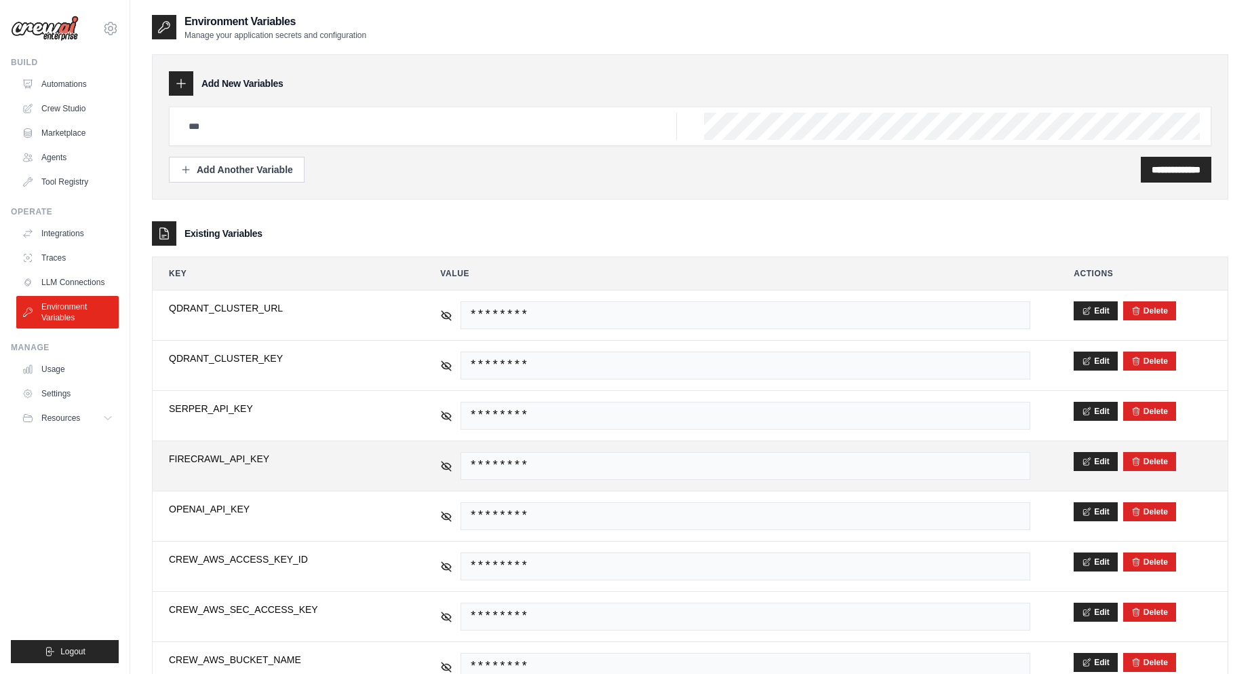
scroll to position [104, 0]
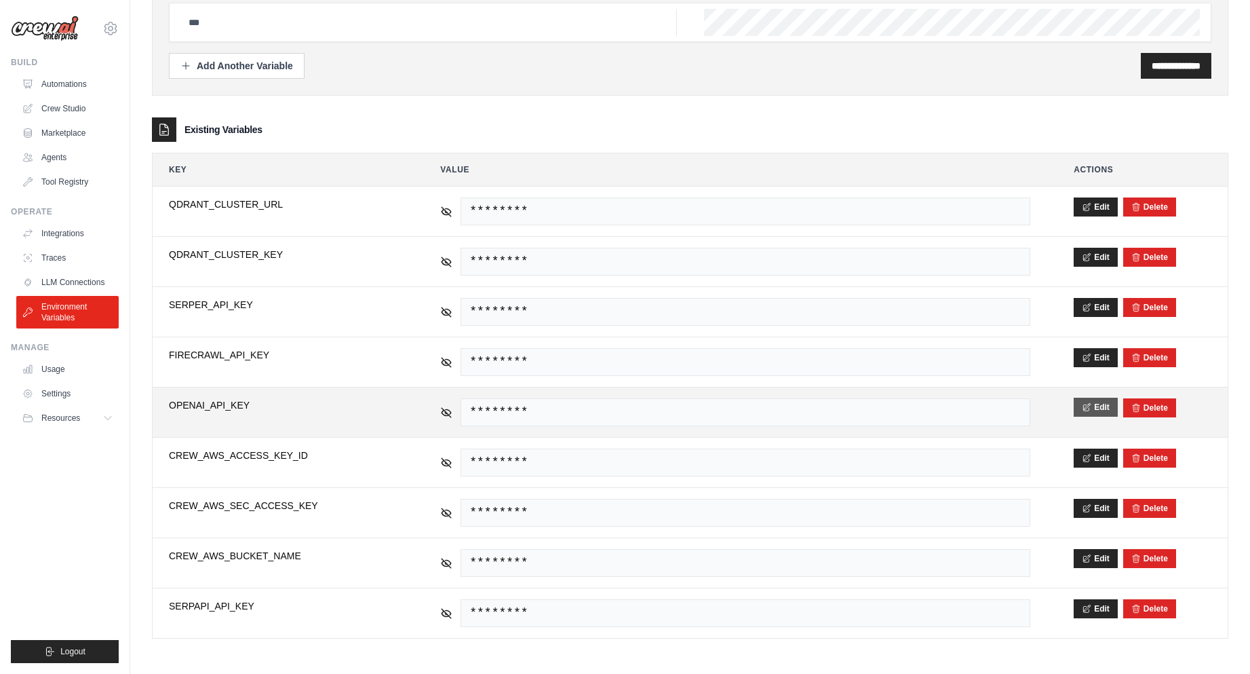
click at [1094, 410] on button "Edit" at bounding box center [1096, 407] width 44 height 19
